Goal: Information Seeking & Learning: Learn about a topic

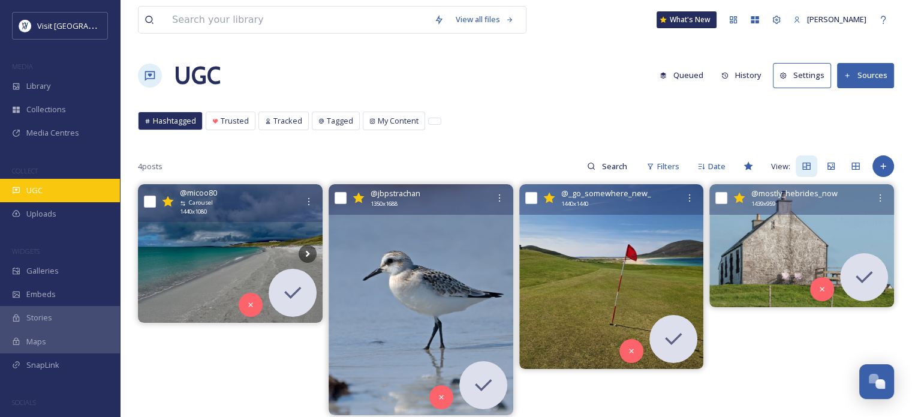
click at [35, 189] on span "UGC" at bounding box center [34, 190] width 16 height 11
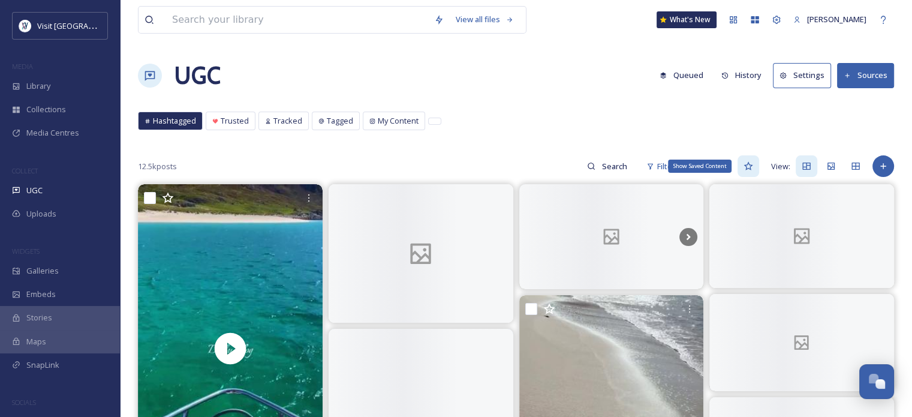
click at [752, 165] on icon at bounding box center [749, 166] width 10 height 10
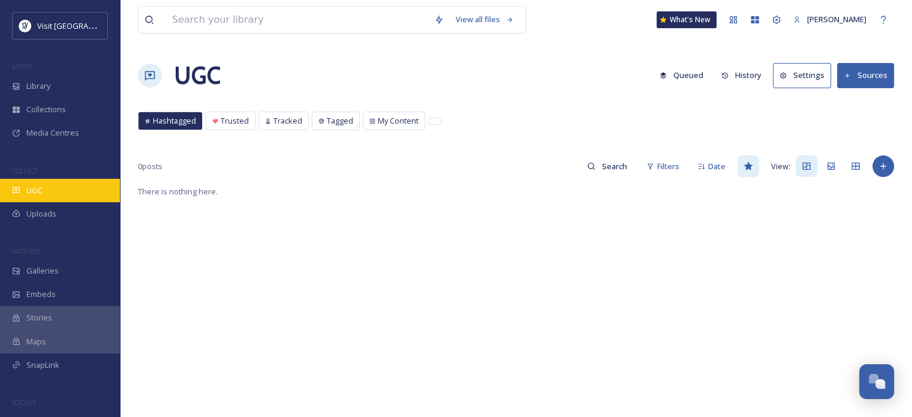
click at [27, 189] on span "UGC" at bounding box center [34, 190] width 16 height 11
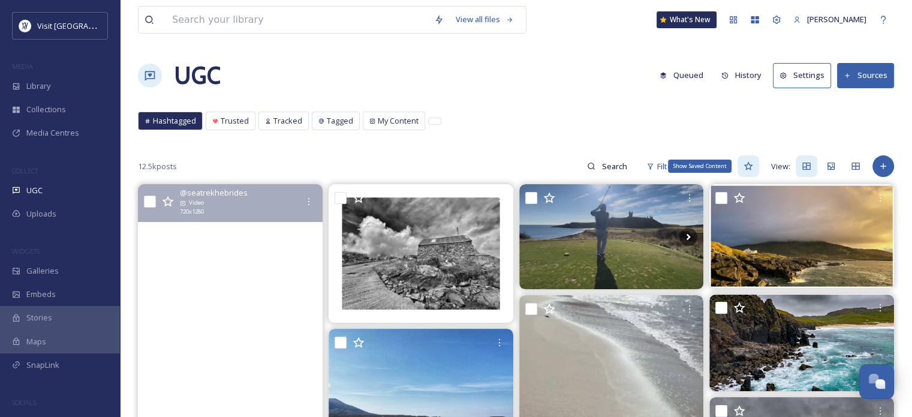
click at [751, 168] on icon at bounding box center [749, 166] width 10 height 10
